Goal: Find specific page/section: Find specific page/section

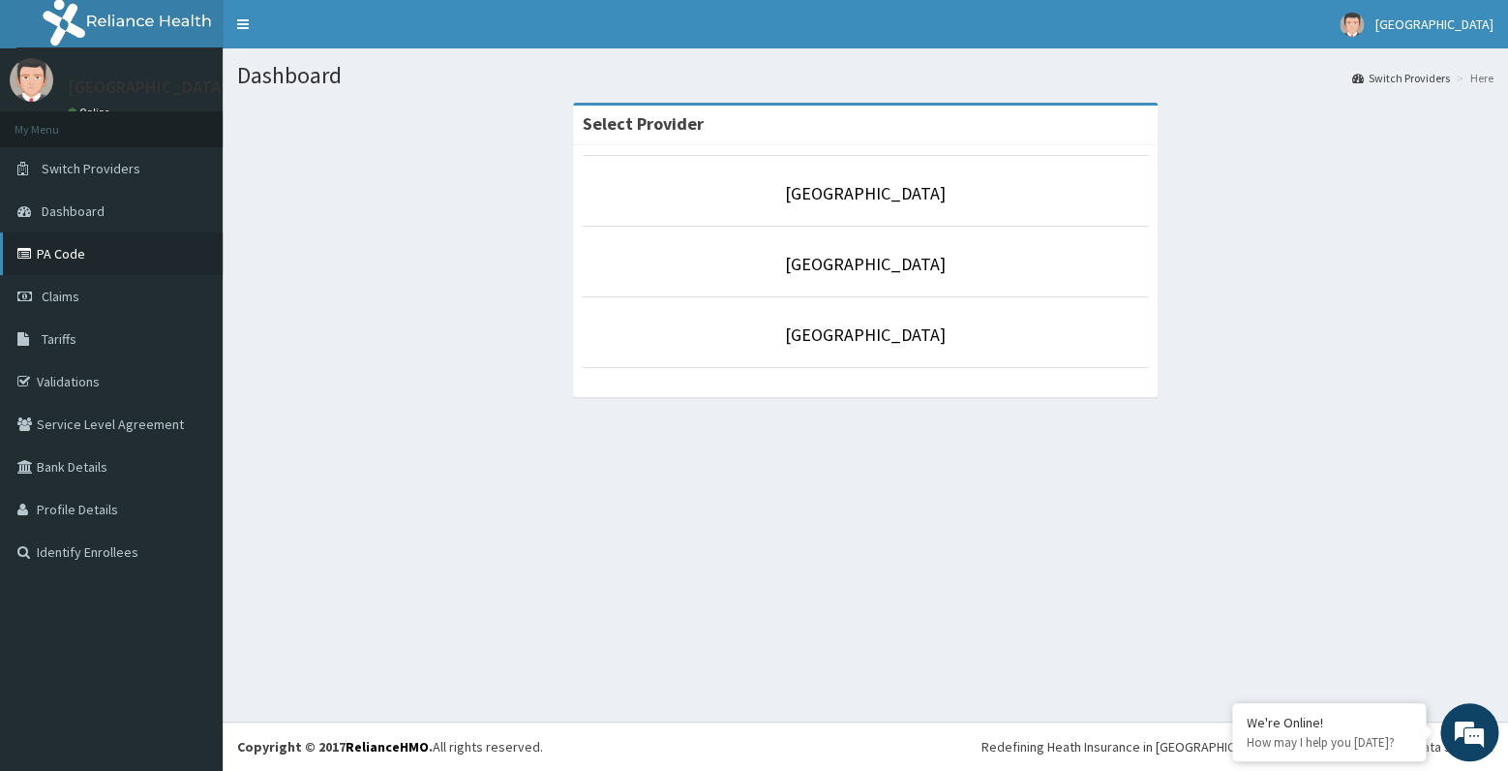
click at [85, 245] on link "PA Code" at bounding box center [111, 253] width 223 height 43
click at [126, 250] on link "PA Code" at bounding box center [111, 253] width 223 height 43
click at [79, 250] on link "PA Code" at bounding box center [111, 253] width 223 height 43
